Goal: Task Accomplishment & Management: Use online tool/utility

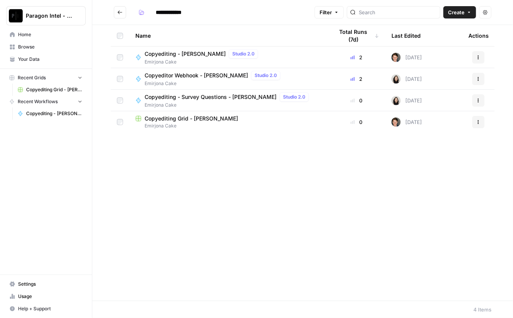
click at [29, 32] on span "Home" at bounding box center [50, 34] width 64 height 7
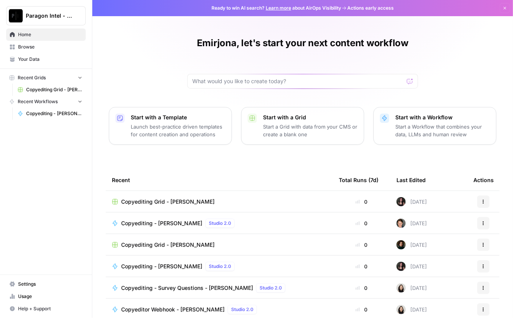
scroll to position [36, 0]
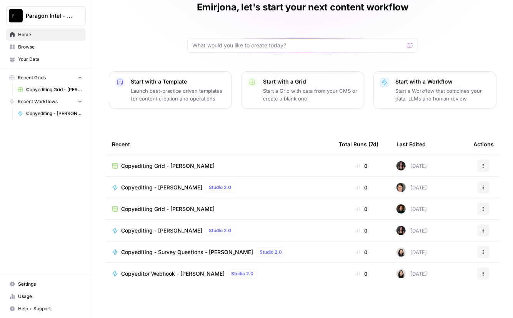
click at [34, 47] on span "Browse" at bounding box center [50, 46] width 64 height 7
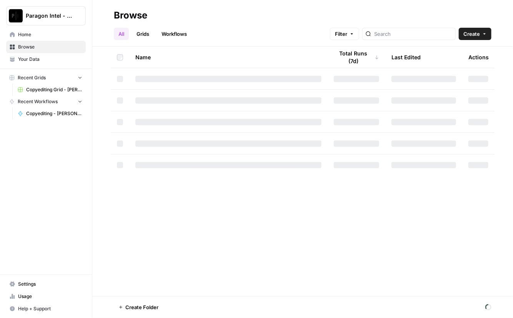
click at [34, 47] on span "Browse" at bounding box center [50, 46] width 64 height 7
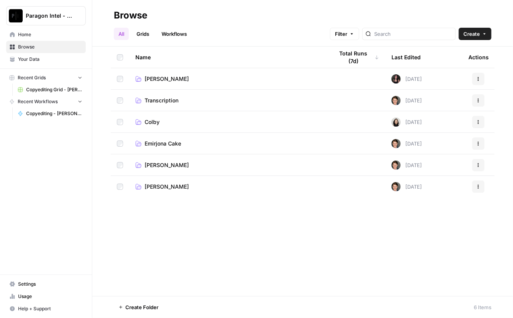
click at [160, 145] on span "Emirjona Cake" at bounding box center [163, 144] width 37 height 8
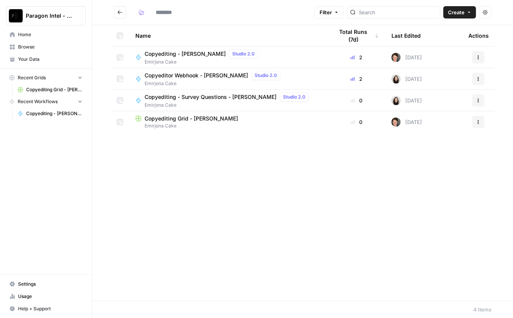
click at [160, 145] on div "Name Total Runs (7d) Last Edited Actions Copyediting - Emirjona Cake Studio 2.0…" at bounding box center [302, 163] width 421 height 276
type input "**********"
click at [186, 118] on span "Copyediting Grid - [PERSON_NAME]" at bounding box center [192, 119] width 94 height 8
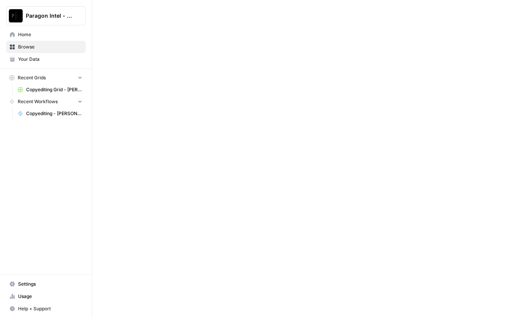
click at [186, 118] on div at bounding box center [302, 159] width 421 height 318
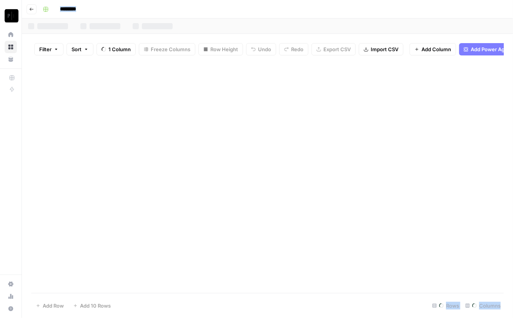
type input "**********"
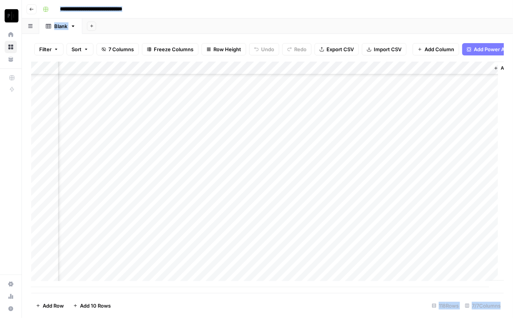
scroll to position [1350, 159]
click at [346, 255] on div "Add Column" at bounding box center [267, 175] width 473 height 226
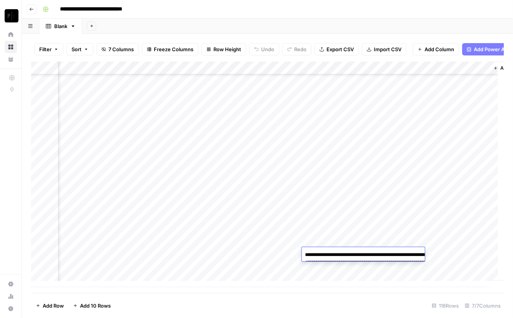
scroll to position [1350, 0]
click at [302, 299] on footer "Add Row Add 10 Rows 118 Rows 7/7 Columns" at bounding box center [267, 305] width 473 height 25
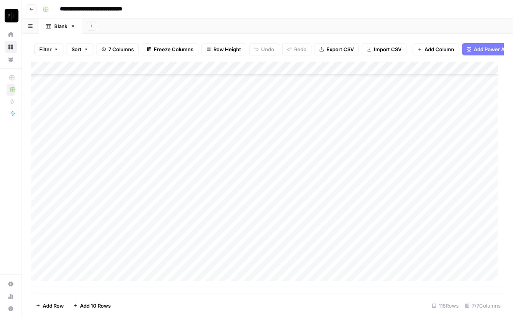
click at [469, 264] on div "Add Column" at bounding box center [267, 175] width 473 height 226
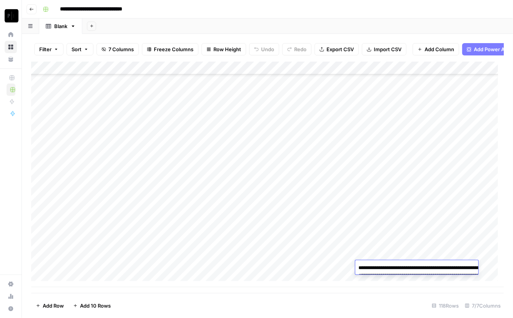
click at [469, 264] on textarea "**********" at bounding box center [433, 283] width 154 height 42
click at [34, 12] on button "Go back" at bounding box center [32, 9] width 10 height 10
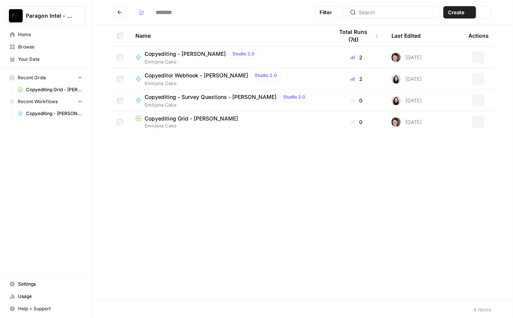
type input "**********"
click at [188, 51] on span "Copyediting - [PERSON_NAME]" at bounding box center [185, 54] width 81 height 8
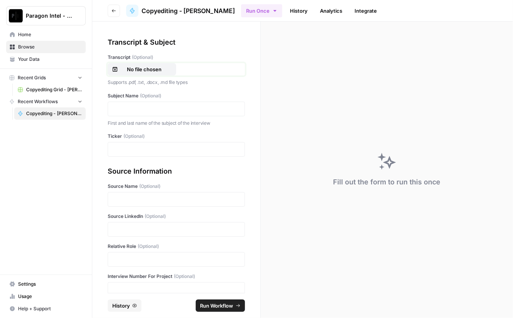
click at [152, 67] on p "No file chosen" at bounding box center [144, 69] width 49 height 8
click at [138, 104] on div at bounding box center [176, 109] width 137 height 15
click at [147, 111] on p at bounding box center [176, 109] width 127 height 8
click at [144, 155] on div at bounding box center [176, 149] width 137 height 15
click at [141, 146] on p at bounding box center [176, 149] width 127 height 8
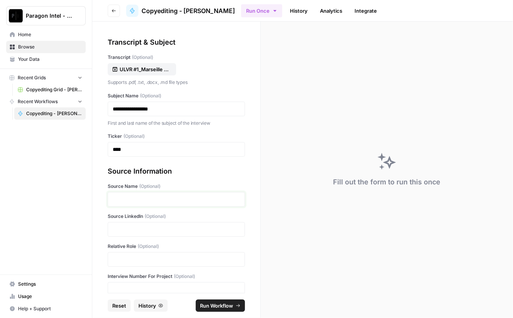
click at [127, 197] on p at bounding box center [176, 199] width 127 height 8
click at [26, 147] on div "Paragon Intel - Copyediting Home Browse Your Data Recent Grids Copyediting Grid…" at bounding box center [46, 159] width 92 height 318
click at [120, 227] on p at bounding box center [176, 230] width 127 height 8
click at [165, 200] on p "**********" at bounding box center [174, 199] width 122 height 8
click at [146, 254] on div at bounding box center [176, 259] width 137 height 15
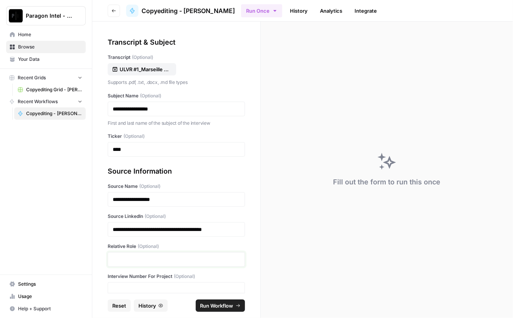
click at [175, 259] on p at bounding box center [176, 260] width 127 height 8
drag, startPoint x: 159, startPoint y: 286, endPoint x: 156, endPoint y: 282, distance: 4.9
click at [156, 282] on div at bounding box center [176, 289] width 137 height 15
click at [155, 286] on p at bounding box center [176, 290] width 127 height 8
click at [218, 307] on span "Run Workflow" at bounding box center [216, 306] width 33 height 8
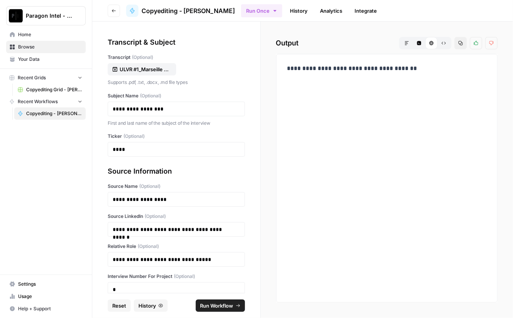
click at [28, 36] on span "Home" at bounding box center [50, 34] width 64 height 7
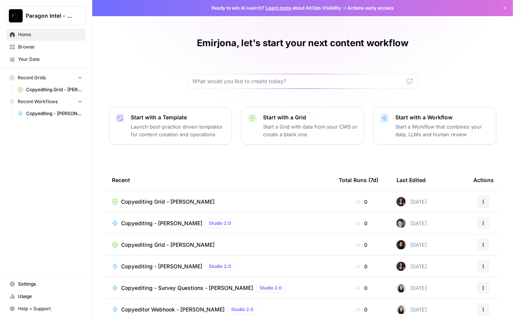
click at [36, 47] on span "Browse" at bounding box center [50, 46] width 64 height 7
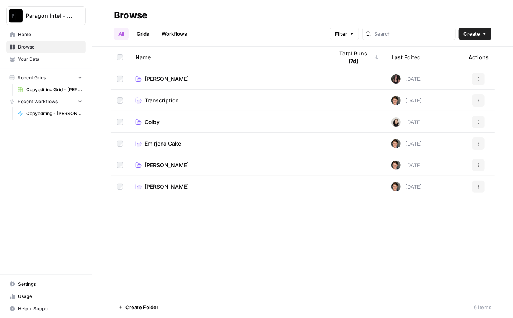
click at [166, 148] on td "Emirjona Cake" at bounding box center [228, 143] width 199 height 21
click at [165, 142] on span "Emirjona Cake" at bounding box center [163, 144] width 37 height 8
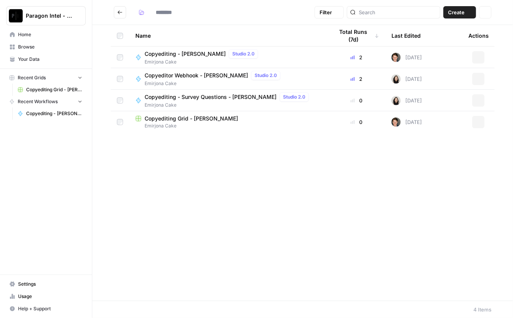
type input "**********"
click at [192, 120] on span "Copyediting Grid - [PERSON_NAME]" at bounding box center [192, 119] width 94 height 8
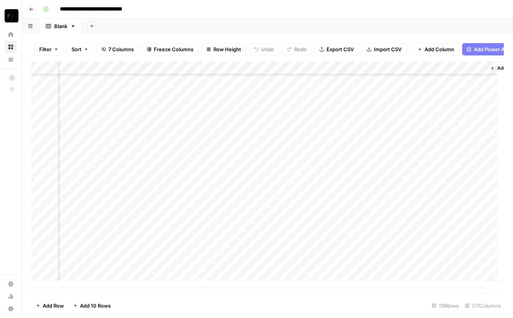
scroll to position [1363, 166]
click at [343, 270] on div "Add Column" at bounding box center [267, 175] width 473 height 226
click at [343, 270] on textarea "**********" at bounding box center [371, 287] width 154 height 49
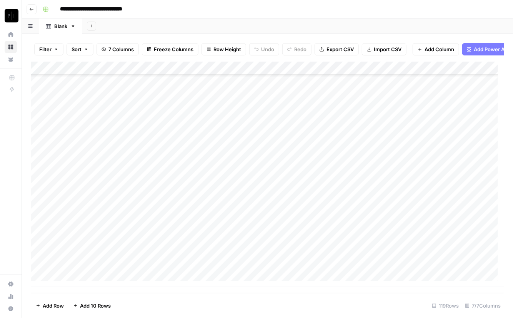
click at [35, 10] on button "Go back" at bounding box center [32, 9] width 10 height 10
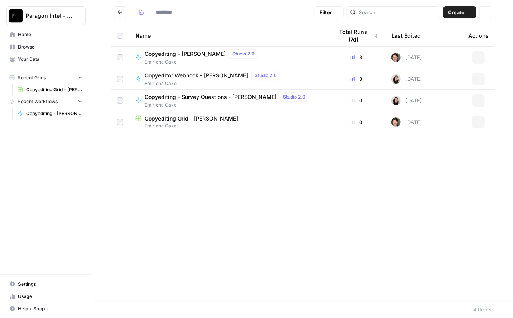
type input "**********"
click at [31, 36] on span "Home" at bounding box center [50, 34] width 64 height 7
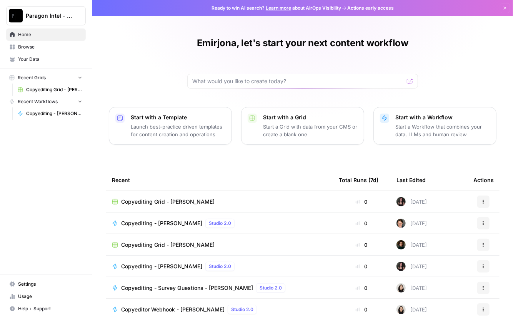
drag, startPoint x: 21, startPoint y: 48, endPoint x: 29, endPoint y: 48, distance: 8.1
click at [29, 48] on span "Browse" at bounding box center [50, 46] width 64 height 7
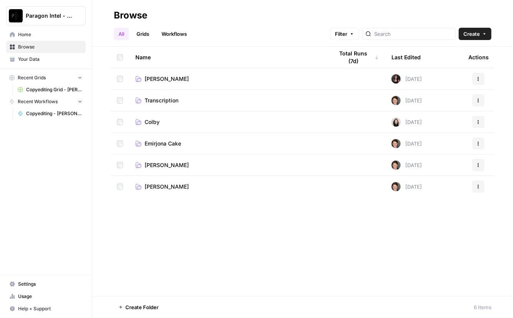
click at [157, 149] on td "Emirjona Cake" at bounding box center [228, 143] width 199 height 21
click at [157, 143] on span "Emirjona Cake" at bounding box center [163, 144] width 37 height 8
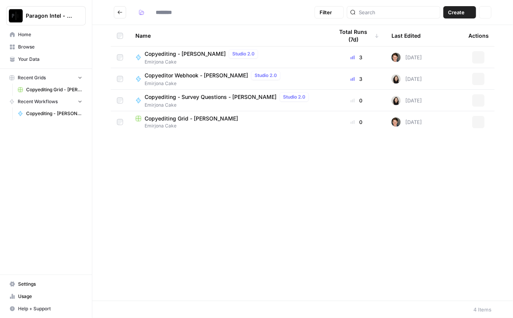
type input "**********"
click at [182, 50] on span "Copyediting - [PERSON_NAME]" at bounding box center [185, 54] width 81 height 8
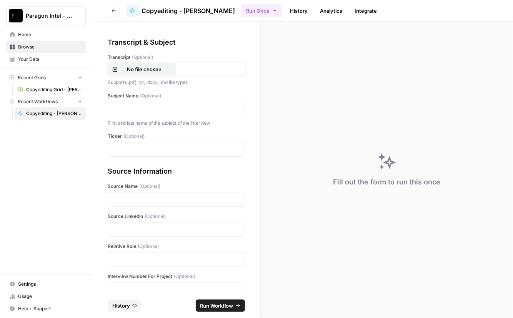
click at [146, 73] on p "No file chosen" at bounding box center [144, 69] width 49 height 8
click at [128, 106] on p at bounding box center [176, 109] width 127 height 8
click at [125, 146] on p at bounding box center [176, 149] width 127 height 8
click at [29, 129] on div "Paragon Intel - Copyediting Home Browse Your Data Recent Grids Copyediting Grid…" at bounding box center [46, 159] width 92 height 318
click at [132, 197] on p at bounding box center [176, 199] width 127 height 8
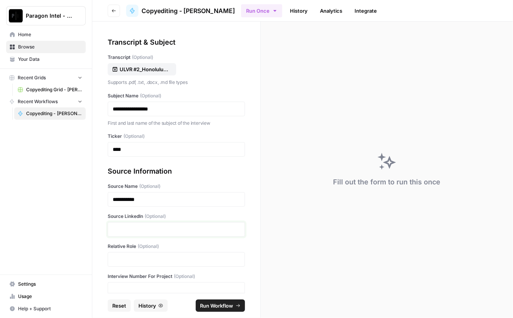
click at [125, 228] on p at bounding box center [176, 230] width 127 height 8
click at [28, 165] on div "Paragon Intel - Copyediting Home Browse Your Data Recent Grids Copyediting Grid…" at bounding box center [46, 159] width 92 height 318
click at [118, 228] on p at bounding box center [176, 230] width 127 height 8
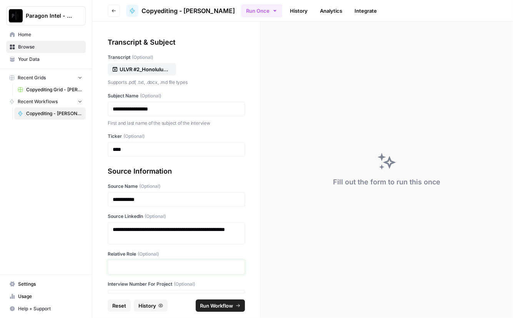
click at [124, 268] on p at bounding box center [176, 267] width 127 height 8
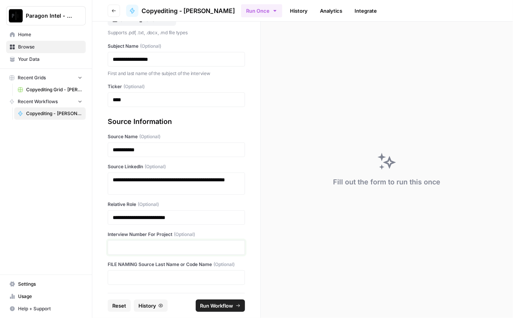
click at [132, 248] on p at bounding box center [176, 248] width 127 height 8
click at [226, 306] on span "Run Workflow" at bounding box center [216, 306] width 33 height 8
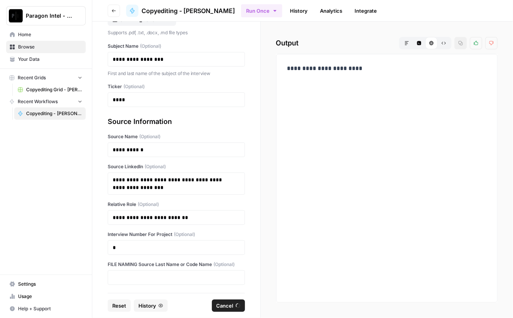
scroll to position [0, 0]
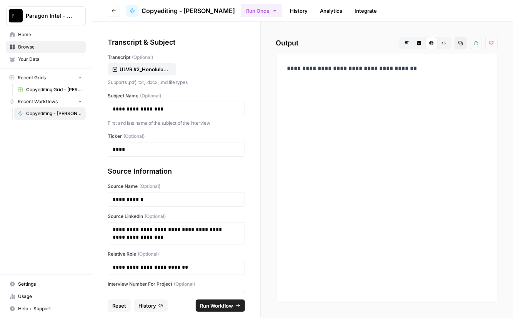
click at [38, 48] on span "Browse" at bounding box center [50, 46] width 64 height 7
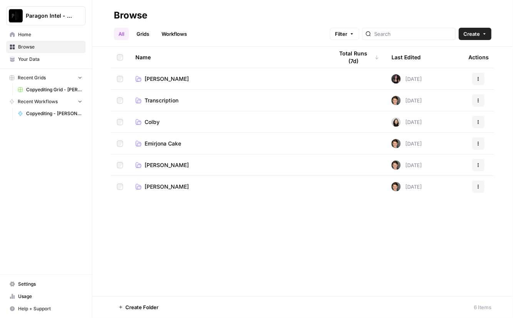
click at [168, 142] on span "Emirjona Cake" at bounding box center [163, 144] width 37 height 8
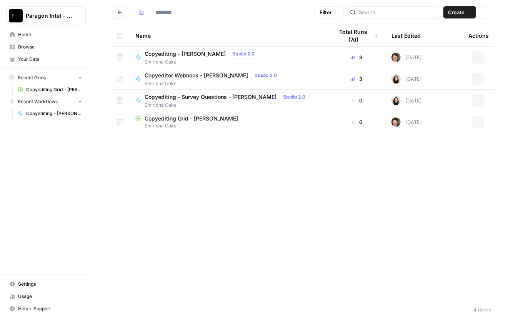
type input "**********"
click at [174, 121] on span "Copyediting Grid - [PERSON_NAME]" at bounding box center [192, 119] width 94 height 8
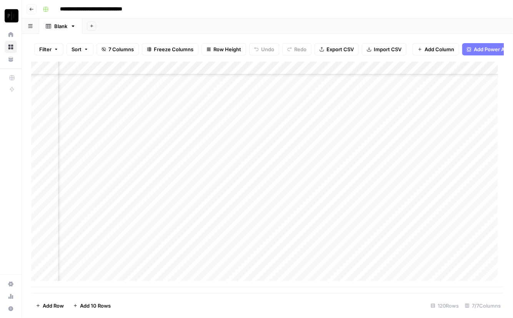
scroll to position [1376, 139]
click at [381, 269] on div "Add Column" at bounding box center [267, 175] width 473 height 226
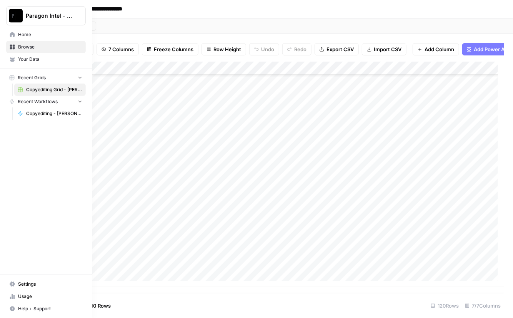
click at [17, 119] on div "Recent Grids Copyediting Grid - Emirjona Cake Recent Workflows Copyediting - Em…" at bounding box center [46, 96] width 92 height 54
